Goal: Communication & Community: Answer question/provide support

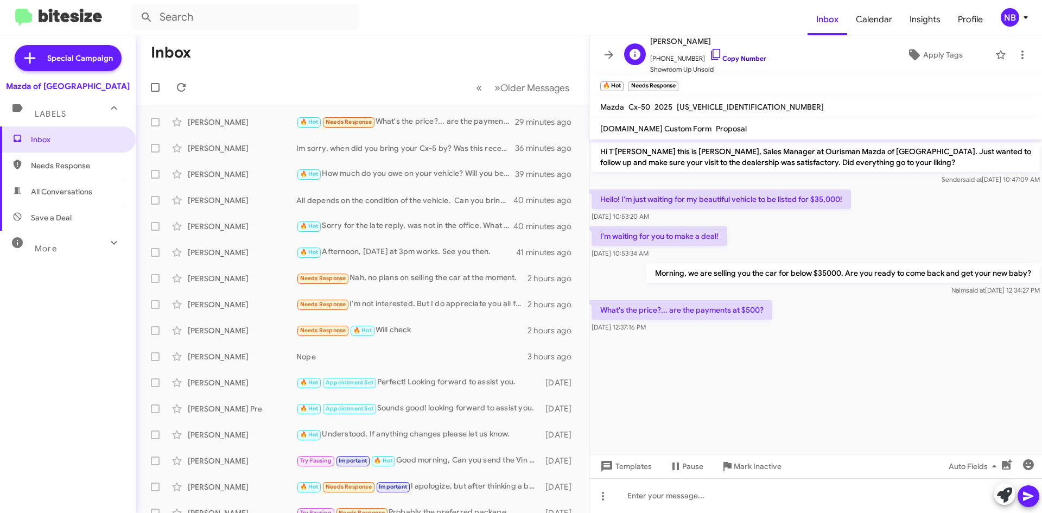
click at [750, 57] on link "Copy Number" at bounding box center [738, 58] width 57 height 8
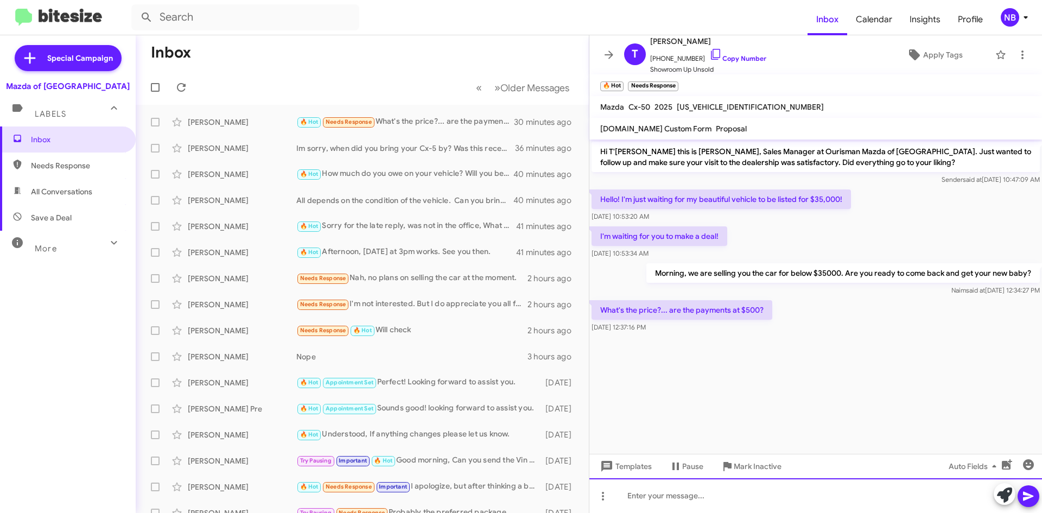
click at [646, 492] on div at bounding box center [816, 495] width 453 height 35
click at [650, 499] on div "We wont able to get" at bounding box center [816, 495] width 453 height 35
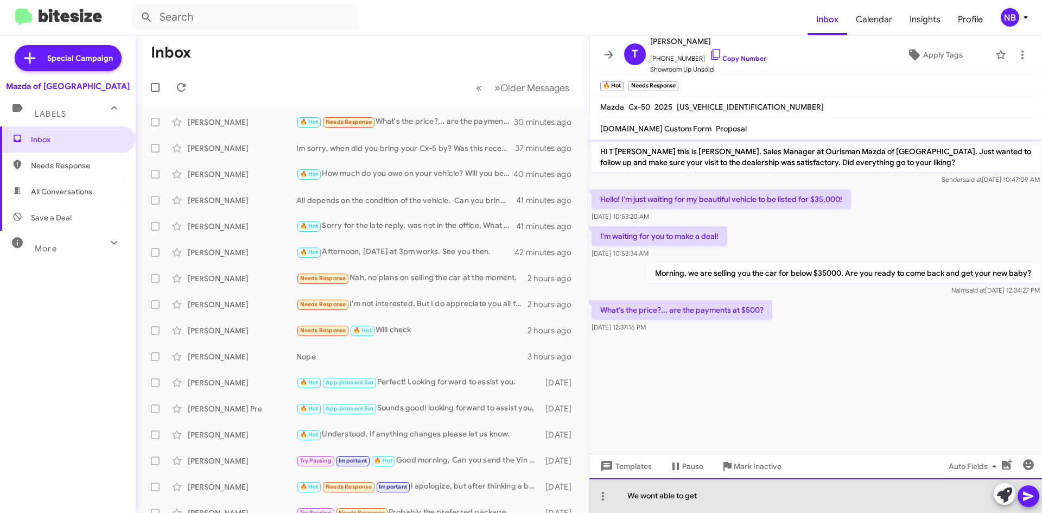
click at [649, 497] on div "We wont able to get" at bounding box center [816, 495] width 453 height 35
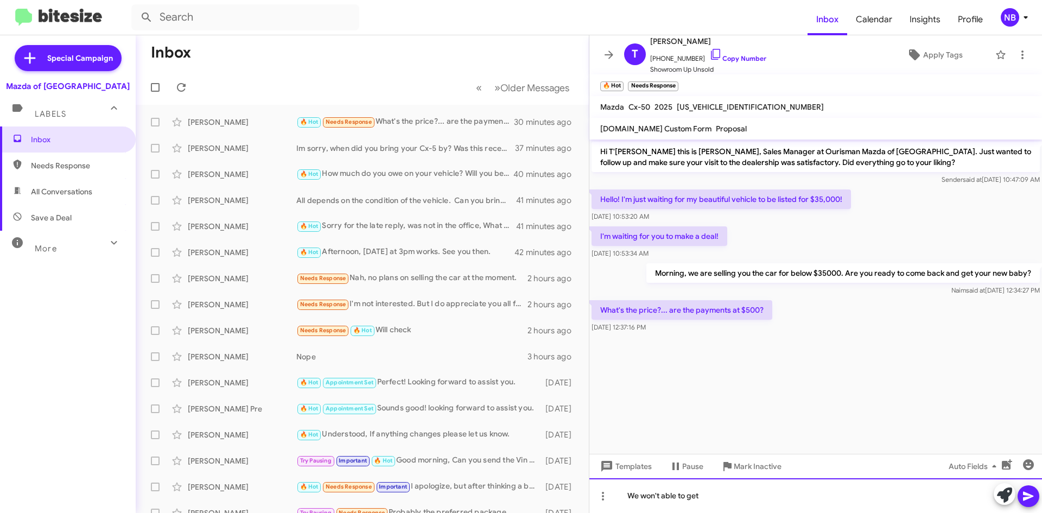
click at [666, 491] on div "We won't able to get" at bounding box center [816, 495] width 453 height 35
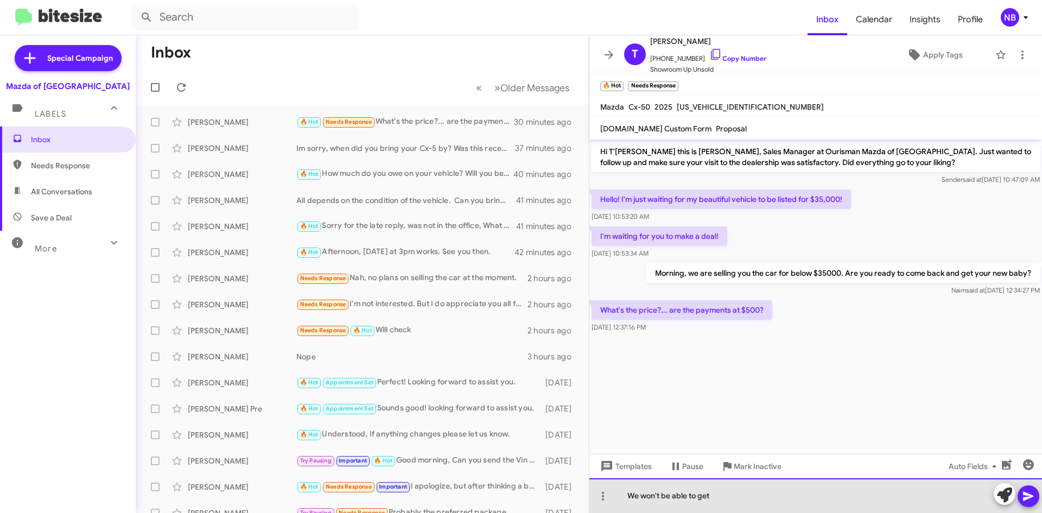
click at [726, 497] on div "We won't be able to get" at bounding box center [816, 495] width 453 height 35
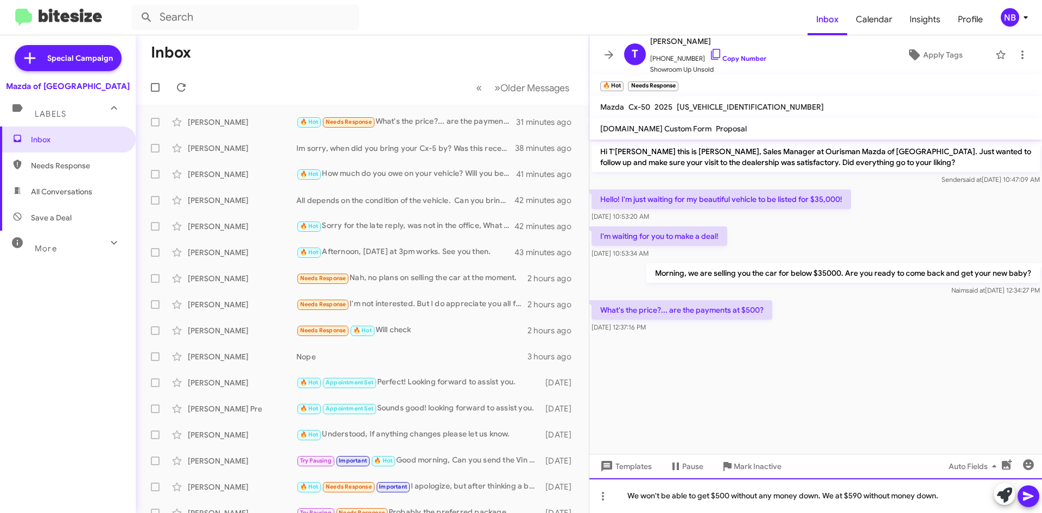
click at [892, 499] on div "We won't be able to get $500 without any money down. We at $590 without money d…" at bounding box center [816, 495] width 453 height 35
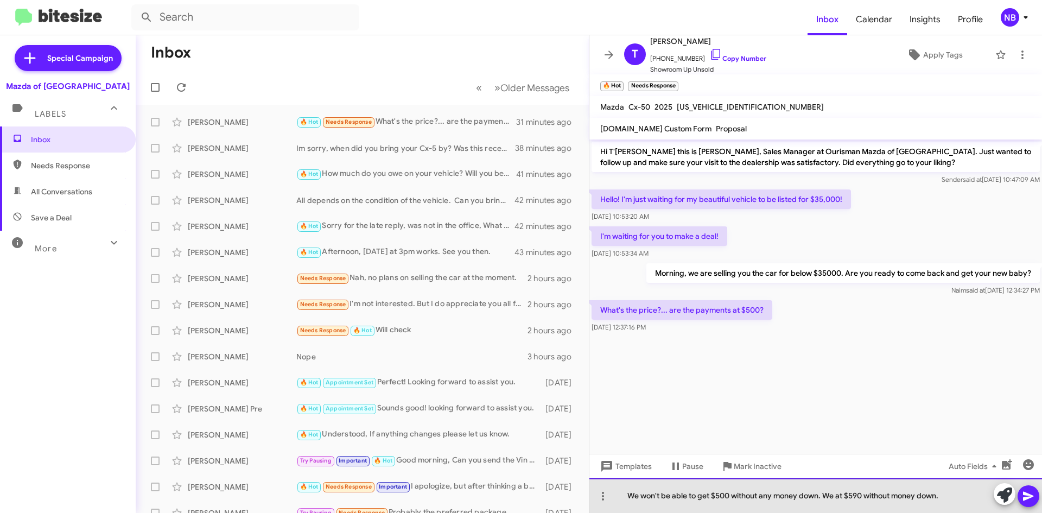
click at [915, 498] on div "We won't be able to get $500 without any money down. We at $590 without money d…" at bounding box center [816, 495] width 453 height 35
click at [894, 498] on div "We won't be able to get $500 without any money down. We at $590 without money d…" at bounding box center [816, 495] width 453 height 35
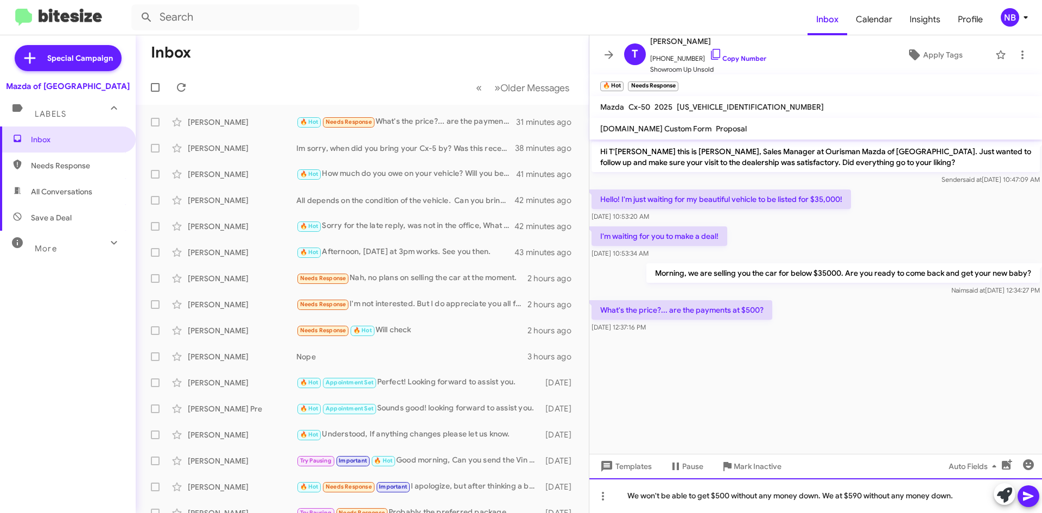
click at [933, 497] on div "We won't be able to get $500 without any money down. We at $590 without any mon…" at bounding box center [816, 495] width 453 height 35
click at [924, 499] on div "We won't be able to get $500 without any money down. We at $590 without any mon…" at bounding box center [816, 495] width 453 height 35
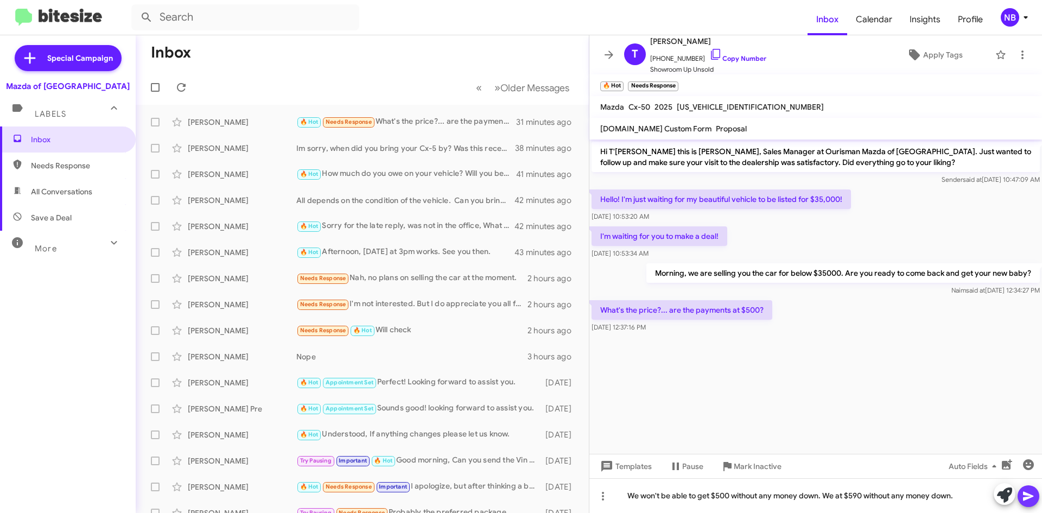
click at [1030, 498] on icon at bounding box center [1028, 496] width 13 height 13
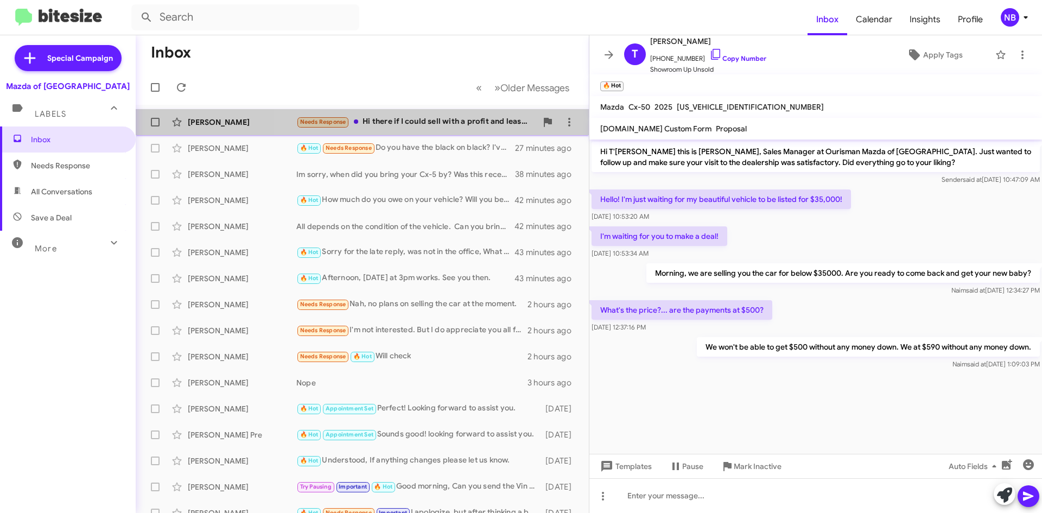
click at [428, 126] on div "Needs Response Hi there if I could sell with a profit and lease a vehicle with …" at bounding box center [416, 122] width 241 height 12
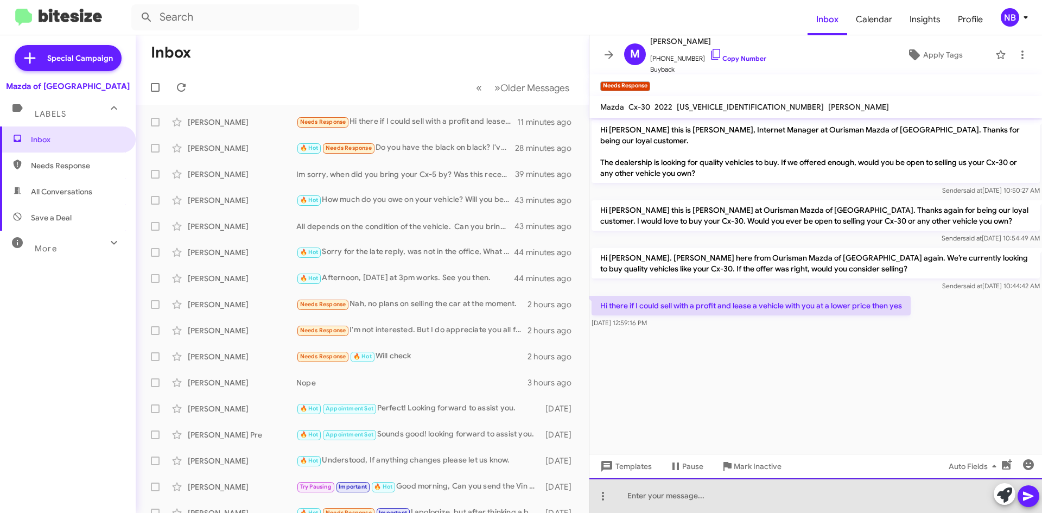
click at [664, 495] on div at bounding box center [816, 495] width 453 height 35
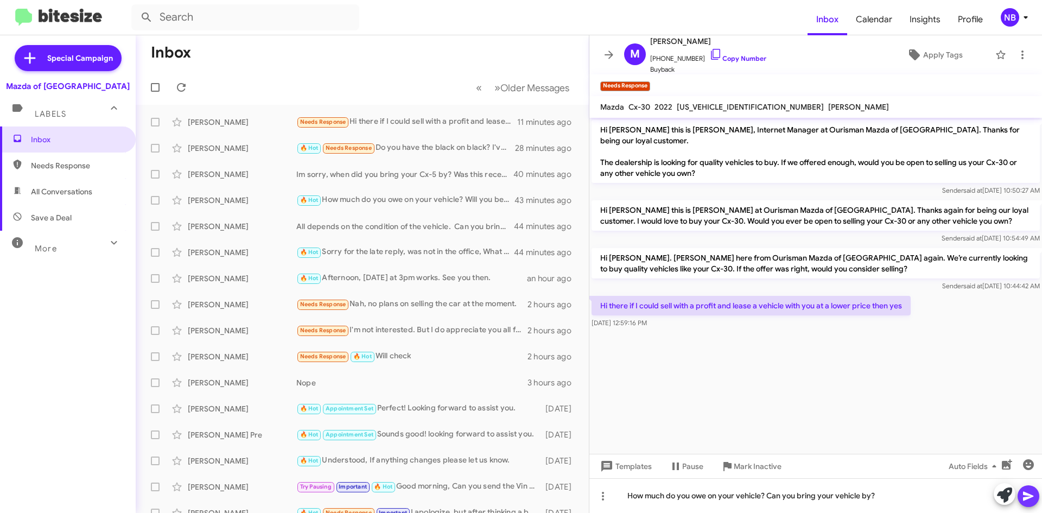
click at [1034, 496] on icon at bounding box center [1028, 496] width 13 height 13
